Goal: Check status: Check status

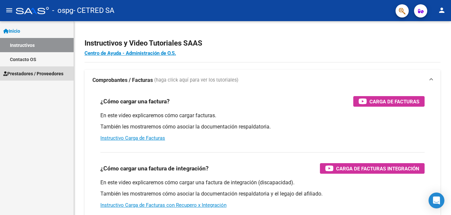
click at [23, 75] on span "Prestadores / Proveedores" at bounding box center [33, 73] width 60 height 7
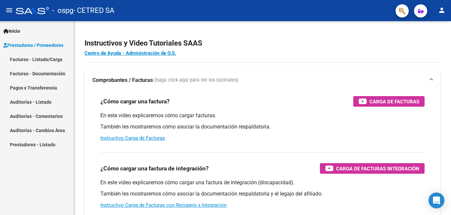
click at [36, 88] on link "Pagos x Transferencia" at bounding box center [37, 88] width 74 height 14
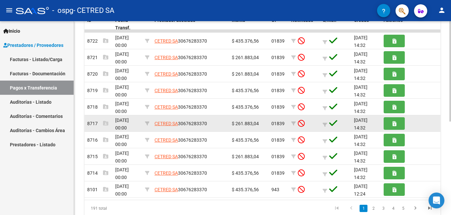
scroll to position [181, 0]
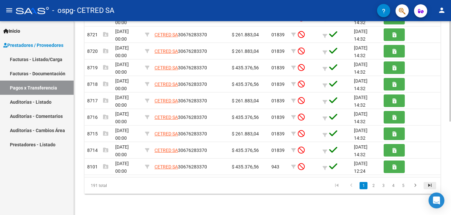
click at [427, 186] on icon "go to last page" at bounding box center [429, 186] width 9 height 8
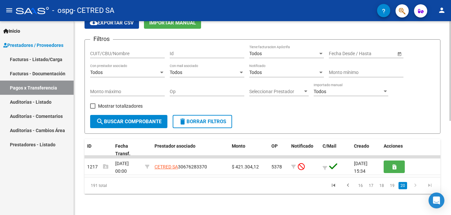
scroll to position [32, 0]
click at [396, 186] on link "19" at bounding box center [392, 185] width 9 height 7
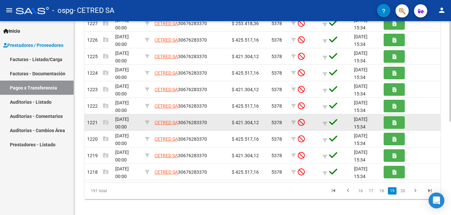
scroll to position [181, 0]
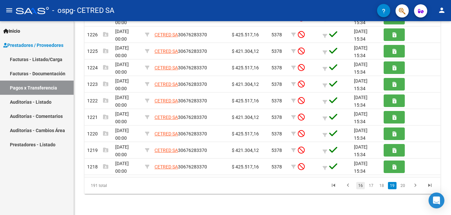
click at [360, 186] on link "16" at bounding box center [360, 185] width 9 height 7
click at [359, 185] on link "14" at bounding box center [360, 185] width 9 height 7
click at [361, 185] on link "12" at bounding box center [360, 185] width 9 height 7
click at [361, 185] on link "10" at bounding box center [360, 185] width 9 height 7
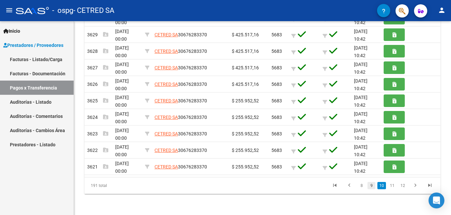
click at [370, 186] on link "9" at bounding box center [371, 185] width 8 height 7
click at [371, 185] on link "8" at bounding box center [372, 185] width 8 height 7
click at [371, 185] on link "7" at bounding box center [373, 185] width 8 height 7
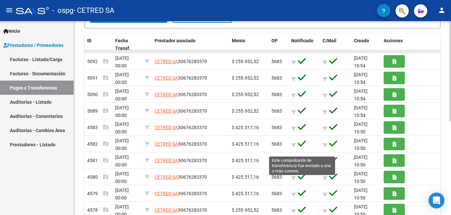
scroll to position [148, 0]
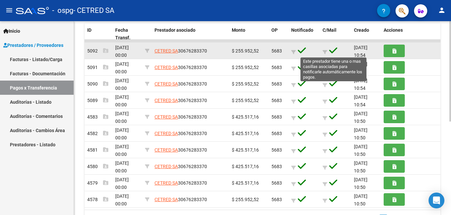
click at [331, 51] on icon at bounding box center [333, 50] width 8 height 9
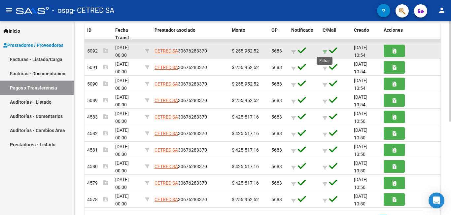
click at [323, 52] on icon at bounding box center [324, 52] width 5 height 5
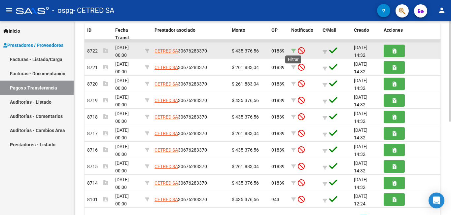
click at [292, 50] on icon at bounding box center [293, 51] width 5 height 5
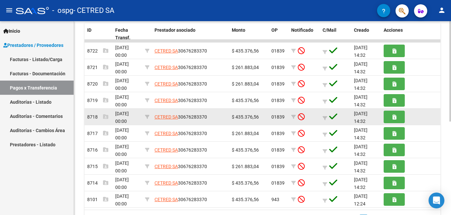
scroll to position [1, 0]
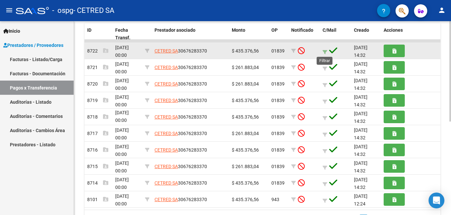
click at [322, 50] on icon at bounding box center [324, 52] width 5 height 5
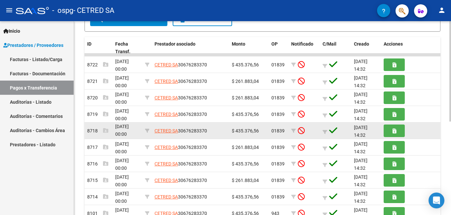
scroll to position [148, 0]
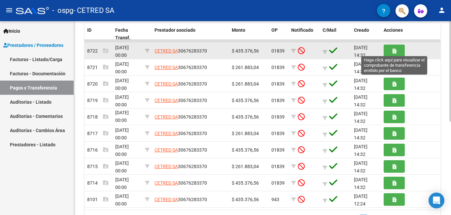
click at [393, 49] on icon "button" at bounding box center [394, 51] width 4 height 5
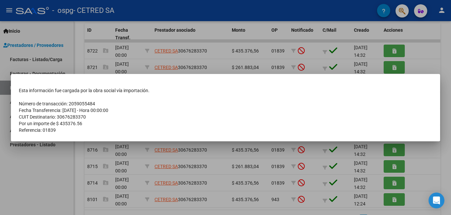
click at [134, 62] on div at bounding box center [225, 107] width 451 height 215
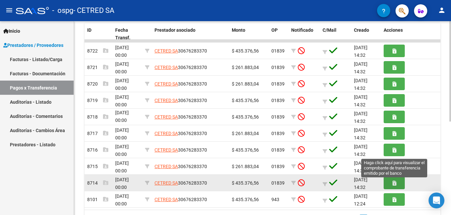
click at [394, 183] on icon "button" at bounding box center [394, 182] width 4 height 5
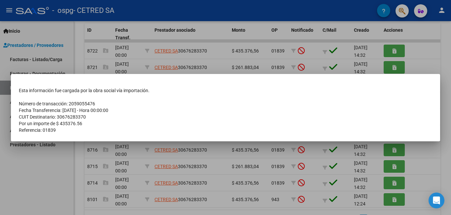
click at [105, 55] on div at bounding box center [225, 107] width 451 height 215
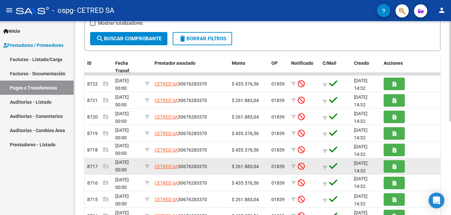
scroll to position [0, 0]
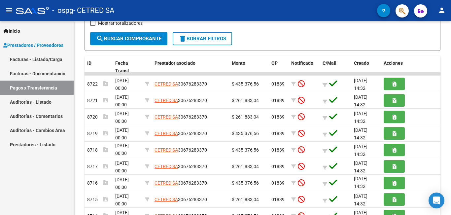
click at [42, 86] on link "Pagos x Transferencia" at bounding box center [37, 88] width 74 height 14
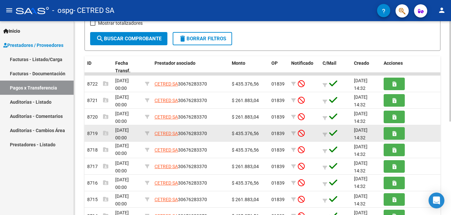
scroll to position [148, 0]
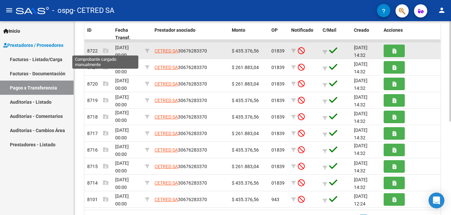
click at [106, 49] on icon at bounding box center [105, 50] width 5 height 5
click at [104, 51] on icon at bounding box center [105, 50] width 5 height 5
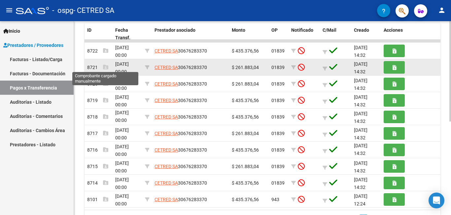
click at [105, 68] on icon at bounding box center [105, 66] width 5 height 5
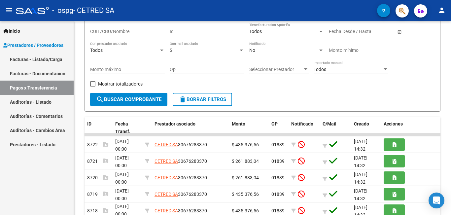
scroll to position [49, 0]
